Goal: Task Accomplishment & Management: Complete application form

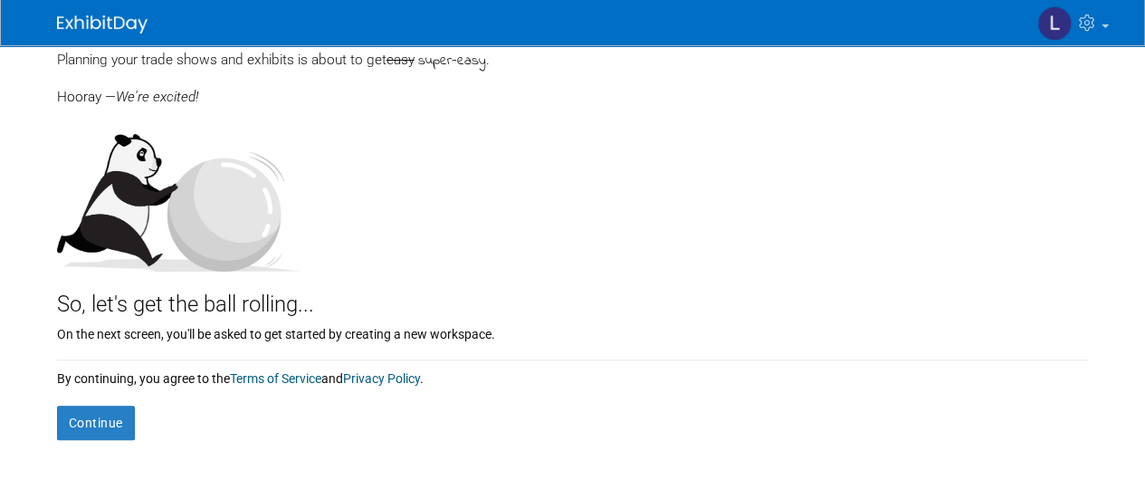
scroll to position [247, 0]
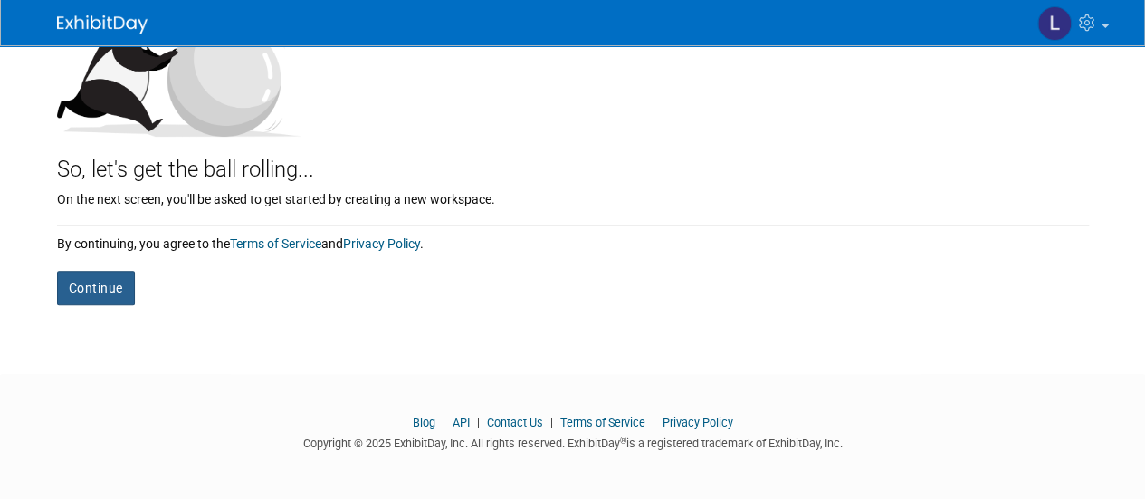
click at [104, 300] on button "Continue" at bounding box center [96, 288] width 78 height 34
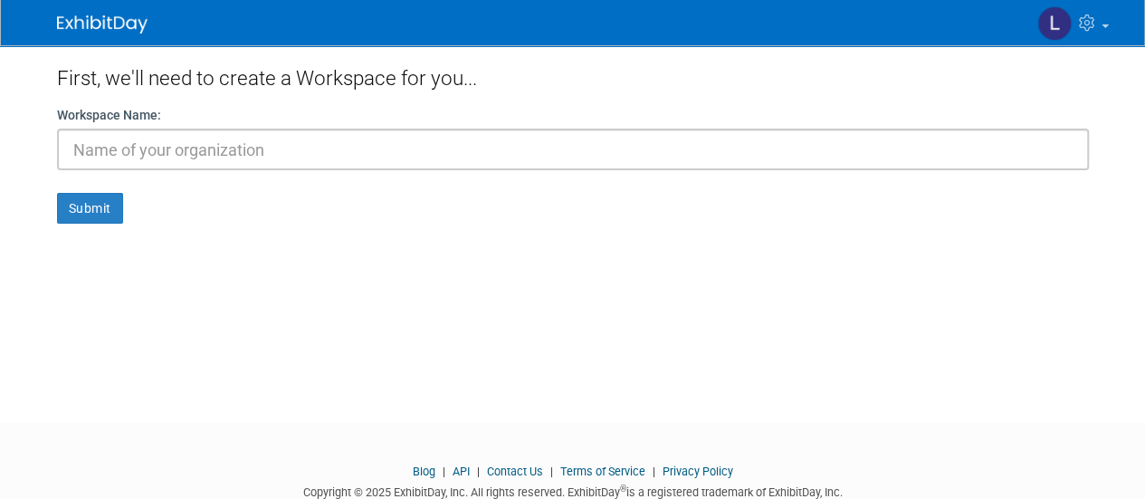
click at [135, 152] on input "text" at bounding box center [573, 150] width 1032 height 42
type input "OHD"
click at [57, 193] on button "Submit" at bounding box center [90, 208] width 66 height 31
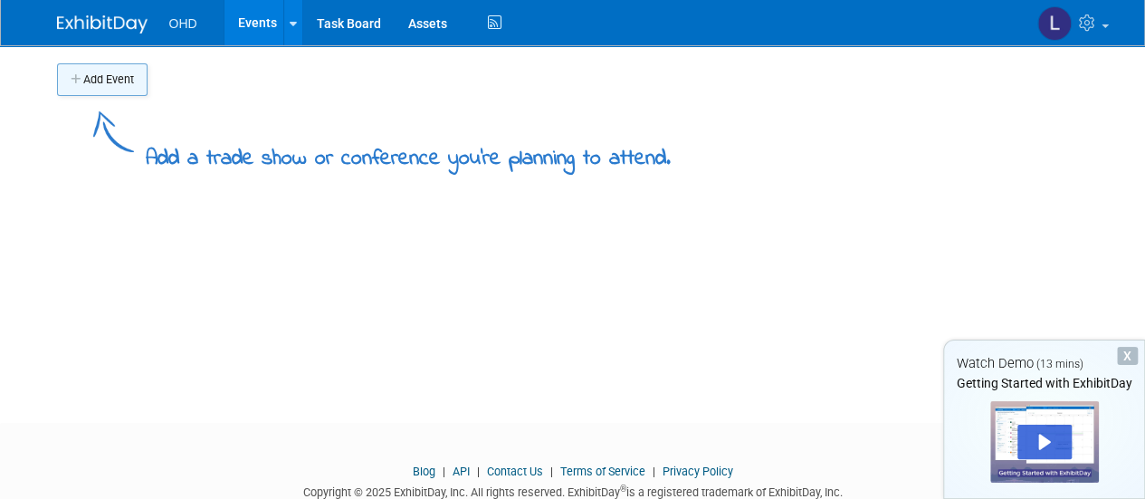
click at [116, 88] on button "Add Event" at bounding box center [102, 79] width 91 height 33
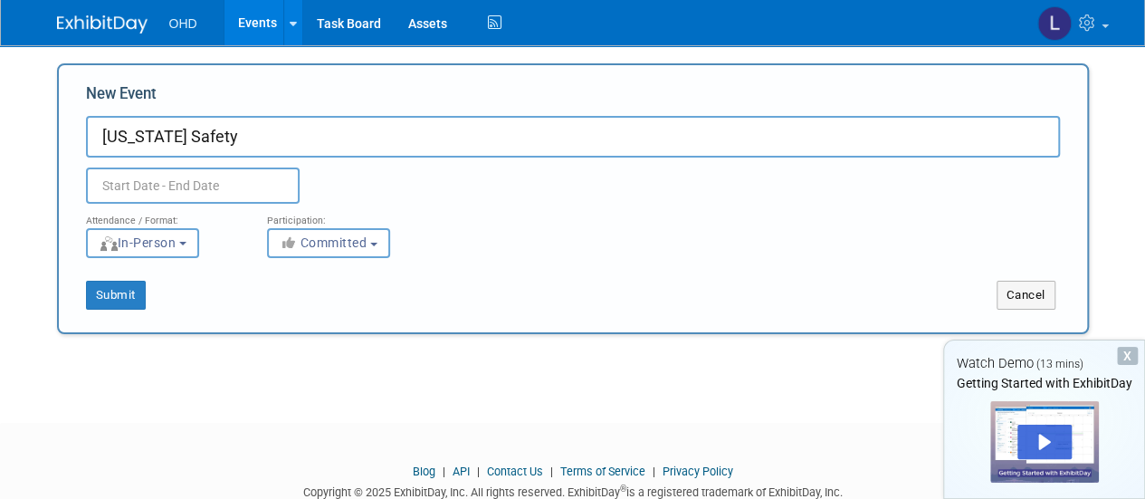
type input "[US_STATE] Safety"
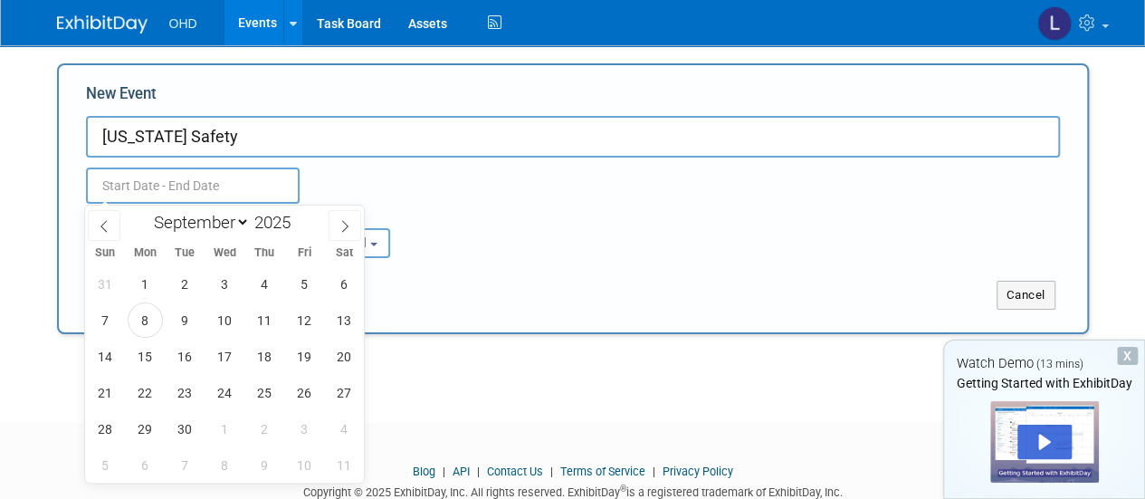
click at [222, 179] on input "text" at bounding box center [193, 186] width 214 height 36
click at [295, 218] on span at bounding box center [298, 217] width 13 height 11
type input "2026"
click at [235, 227] on select "January February March April May June July August September October November De…" at bounding box center [198, 222] width 104 height 23
select select "2"
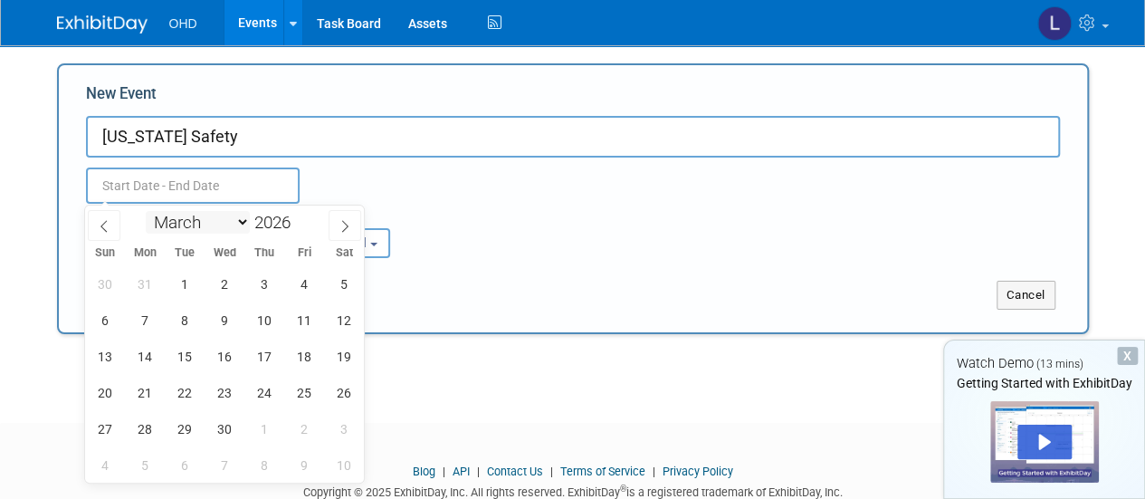
click at [146, 211] on select "January February March April May June July August September October November De…" at bounding box center [198, 222] width 104 height 23
click at [228, 317] on span "11" at bounding box center [224, 319] width 35 height 35
click at [315, 329] on span "13" at bounding box center [304, 319] width 35 height 35
type input "[DATE] to [DATE]"
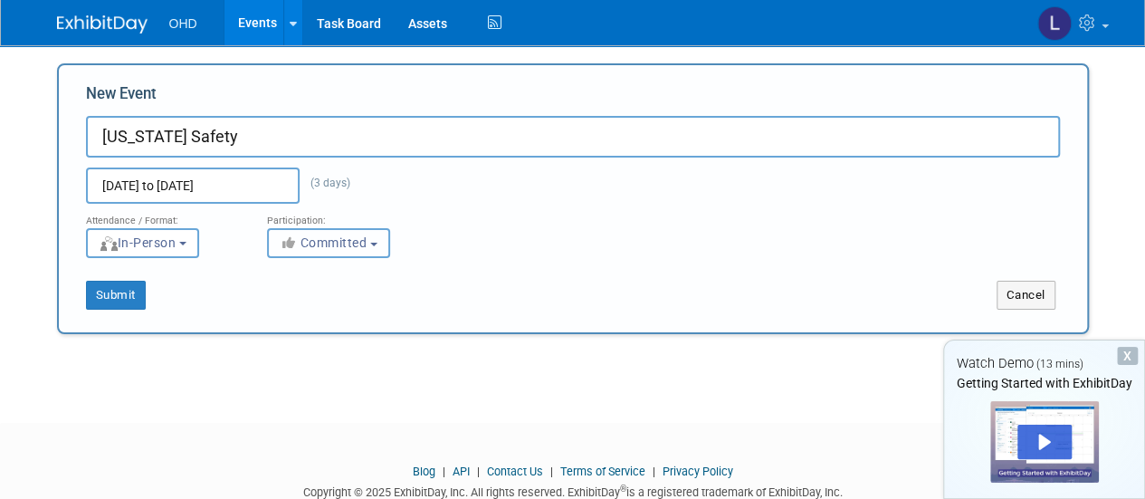
click at [355, 247] on span "Committed" at bounding box center [324, 242] width 88 height 14
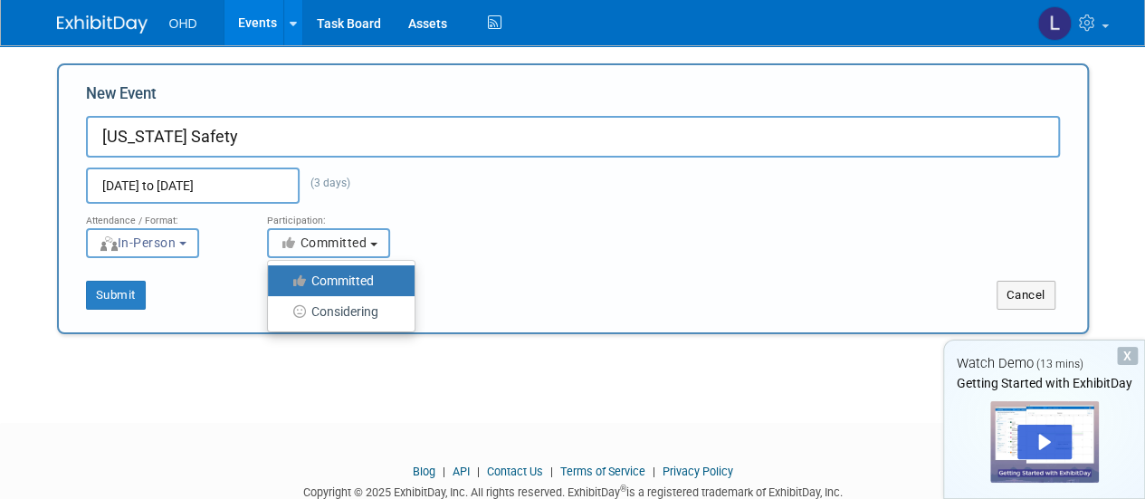
click at [355, 247] on span "Committed" at bounding box center [324, 242] width 88 height 14
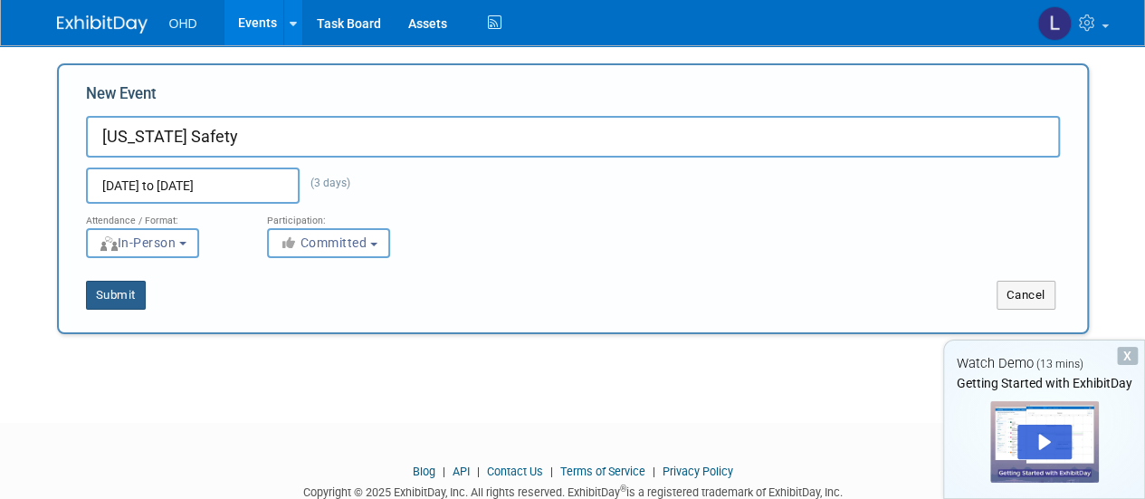
click at [135, 294] on button "Submit" at bounding box center [116, 295] width 60 height 29
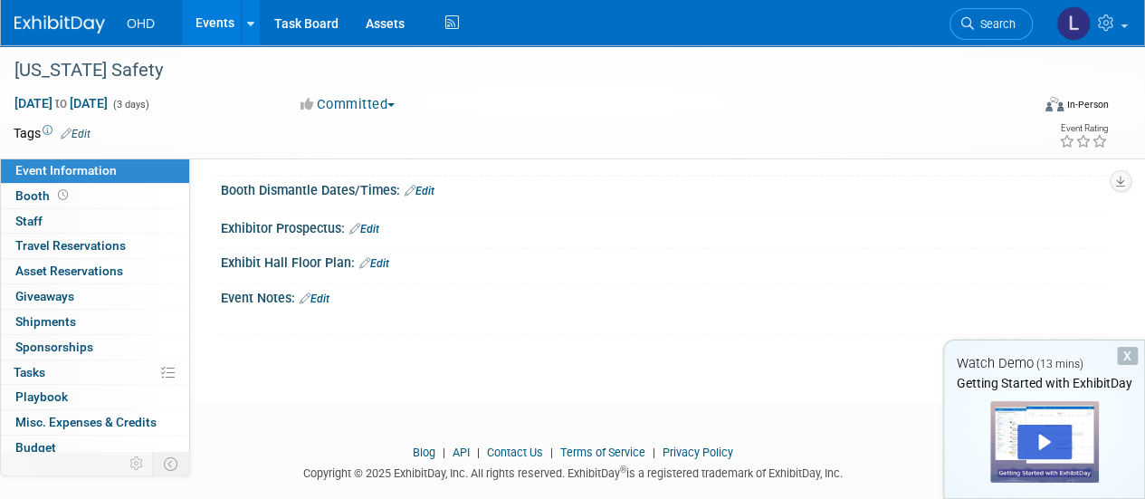
scroll to position [265, 0]
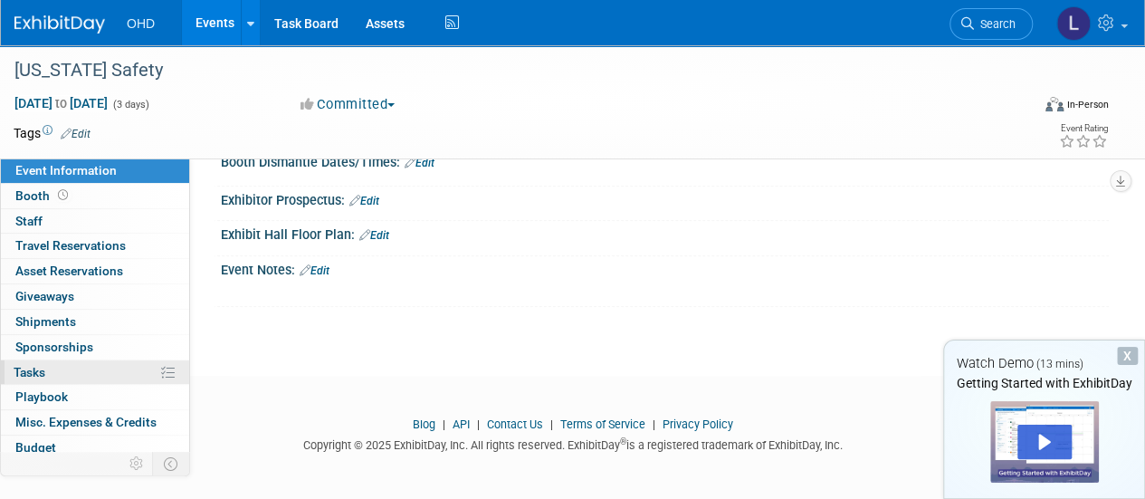
click at [69, 369] on link "0% Tasks 0%" at bounding box center [95, 372] width 188 height 24
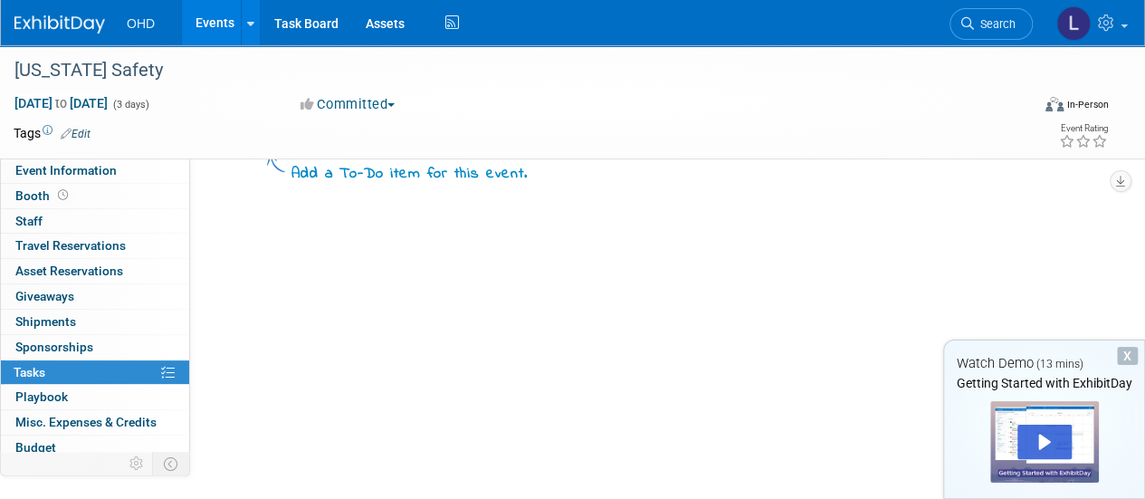
scroll to position [0, 0]
